Goal: Transaction & Acquisition: Purchase product/service

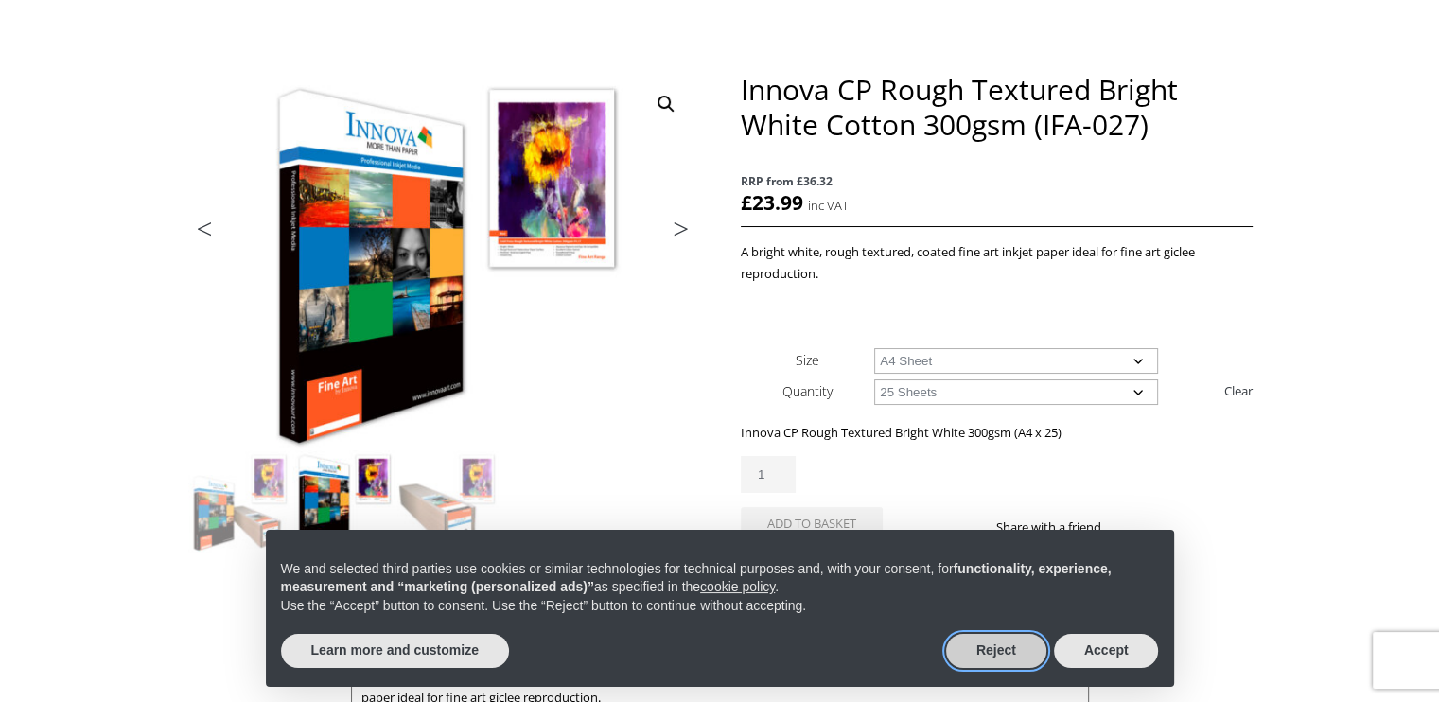
click at [999, 650] on button "Reject" at bounding box center [996, 651] width 100 height 34
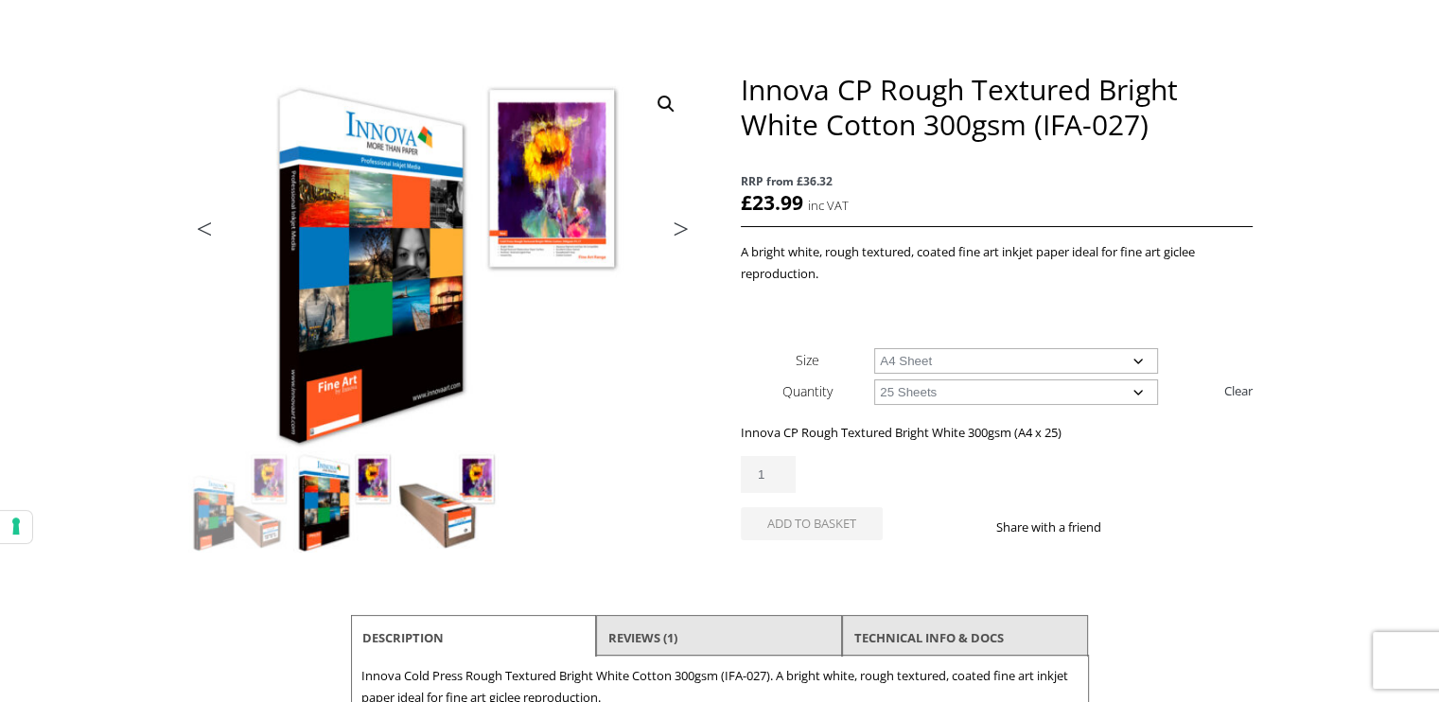
click at [435, 509] on img at bounding box center [448, 501] width 102 height 102
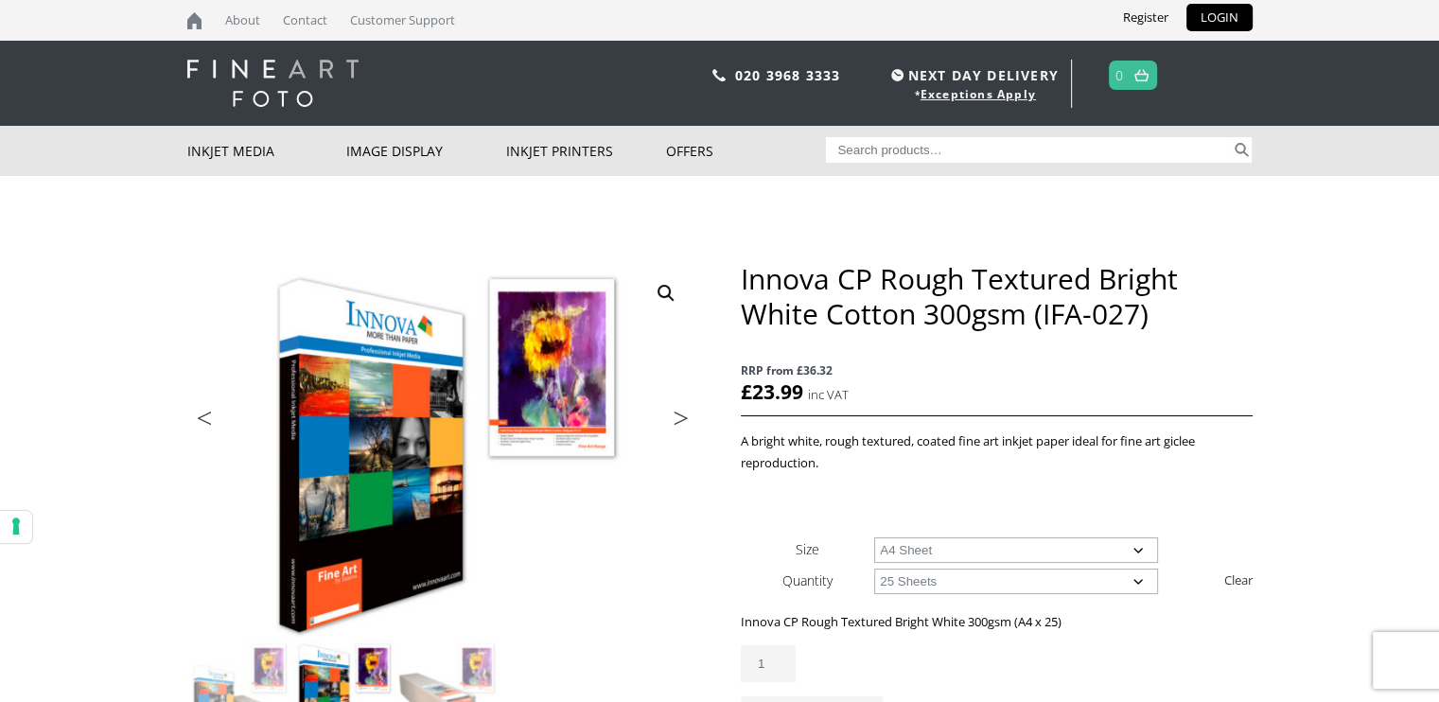
scroll to position [95, 0]
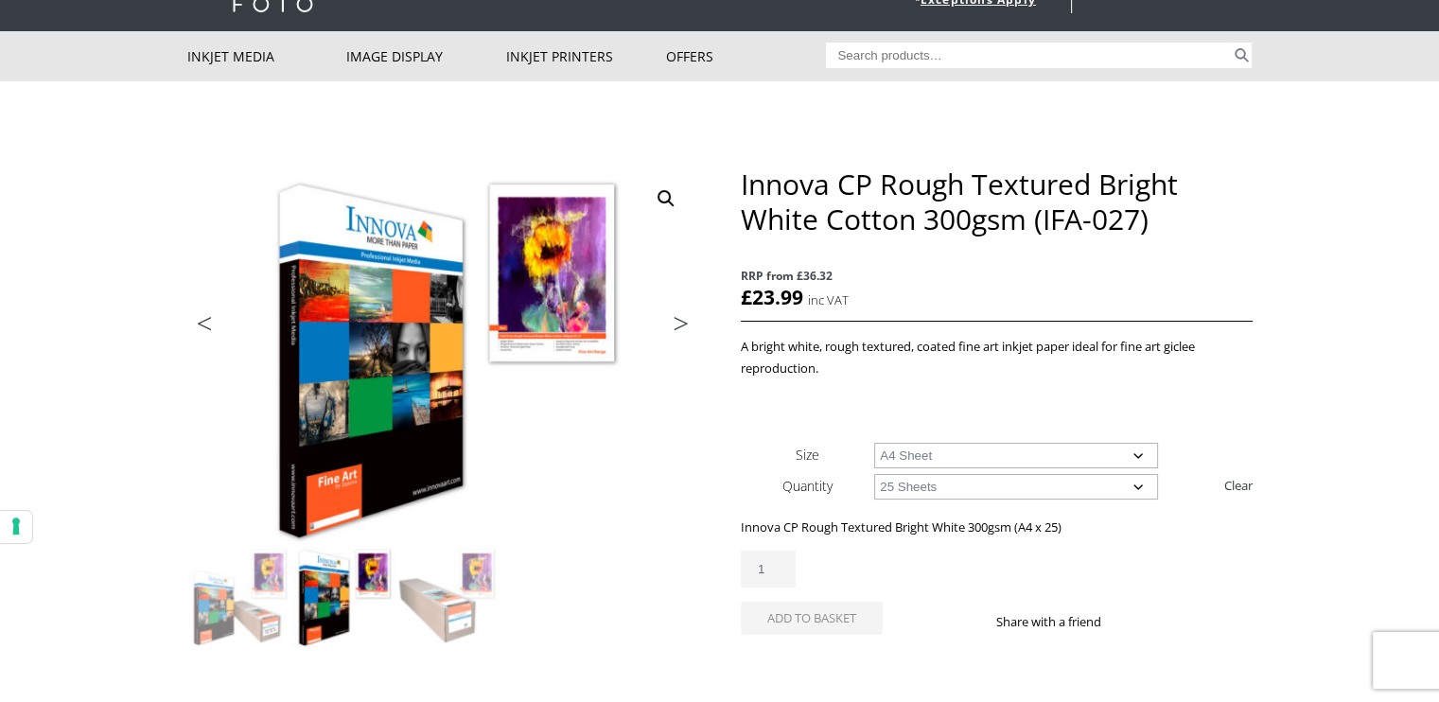
click at [992, 485] on select "Choose an option 25 Sheets" at bounding box center [1016, 487] width 284 height 26
click at [874, 474] on select "Choose an option 25 Sheets" at bounding box center [1016, 487] width 284 height 26
click at [1052, 382] on div "A bright white, rough textured, coated fine art inkjet paper ideal for fine art…" at bounding box center [996, 378] width 511 height 84
drag, startPoint x: 1173, startPoint y: 344, endPoint x: 1204, endPoint y: 352, distance: 32.4
click at [1204, 352] on p "A bright white, rough textured, coated fine art inkjet paper ideal for fine art…" at bounding box center [996, 358] width 511 height 44
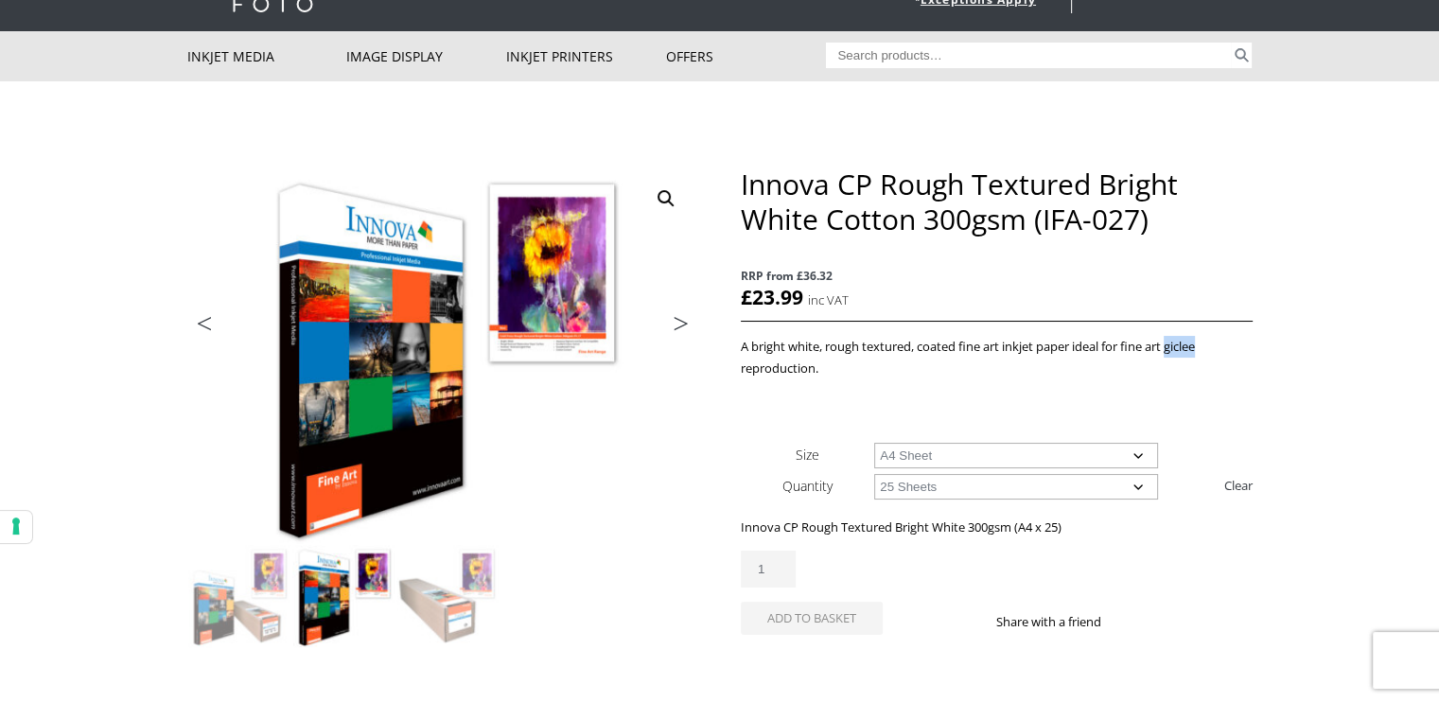
copy p "giclee"
